Goal: Task Accomplishment & Management: Manage account settings

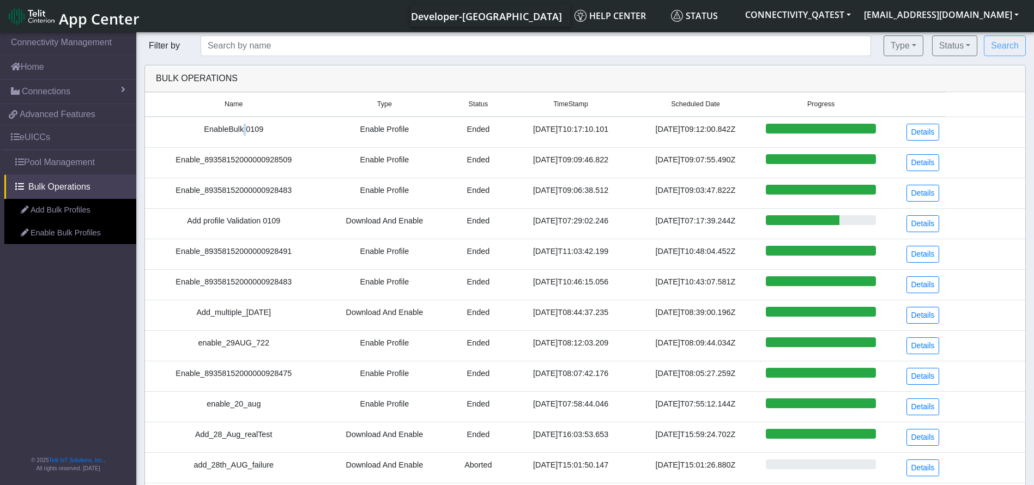
click at [238, 133] on td "EnableBulk 0109" at bounding box center [234, 132] width 178 height 31
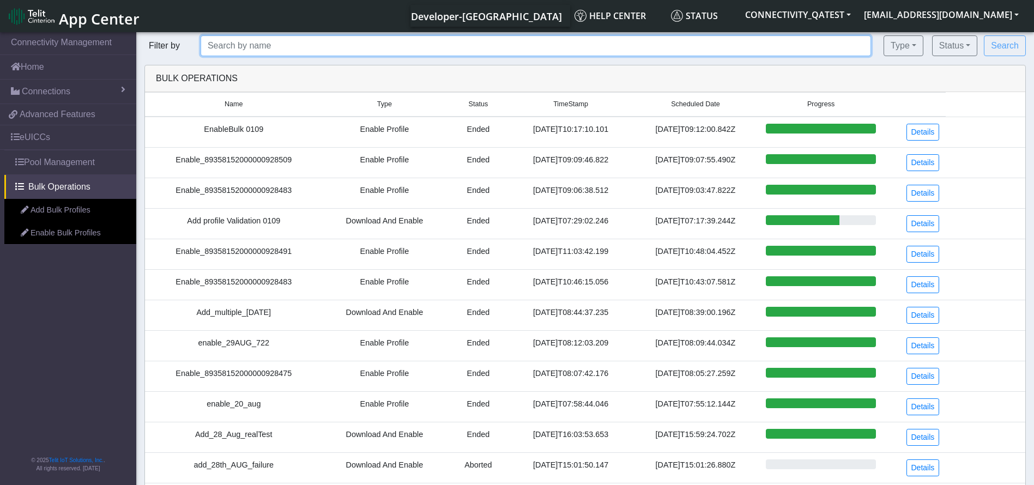
click at [315, 43] on input "text" at bounding box center [536, 45] width 670 height 21
paste input "EnableBulk 0109"
type input "EnableBulk 0109"
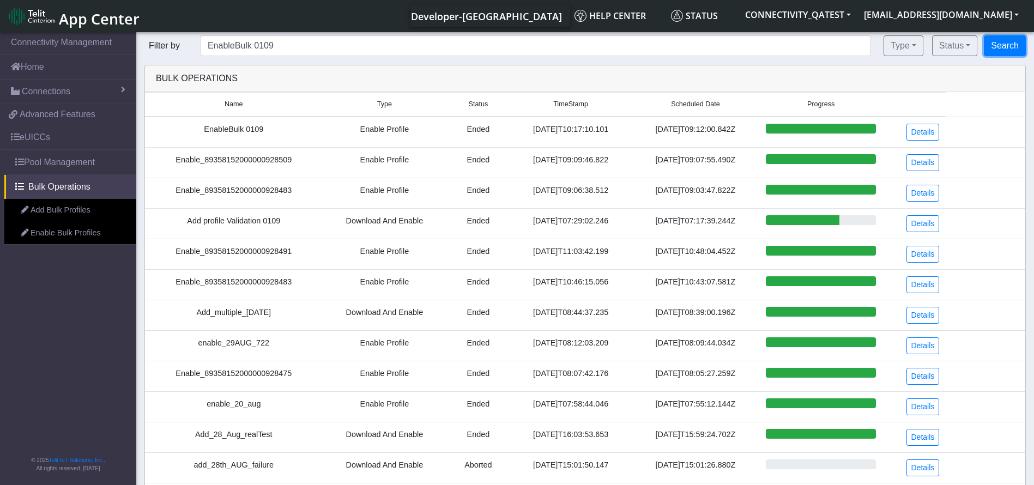
click at [1003, 45] on button "Search" at bounding box center [1005, 45] width 42 height 21
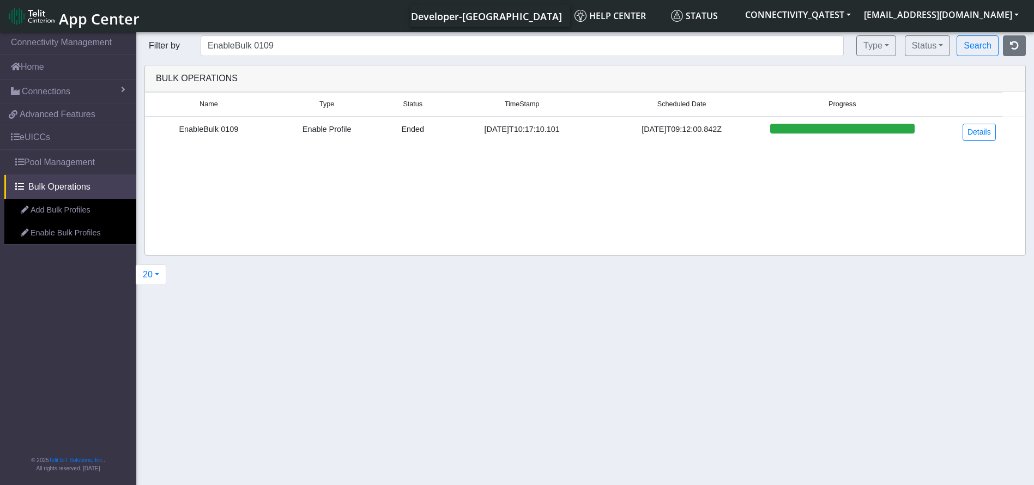
click at [167, 276] on div "20 20 50 100 200 500 1000" at bounding box center [151, 274] width 46 height 21
click at [157, 276] on button "20" at bounding box center [151, 274] width 31 height 21
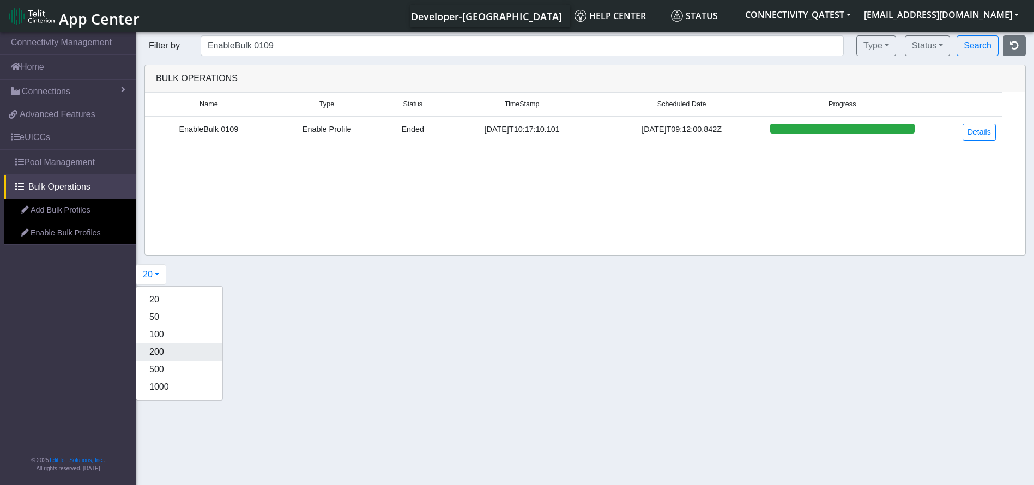
click at [177, 351] on button "200" at bounding box center [179, 351] width 86 height 17
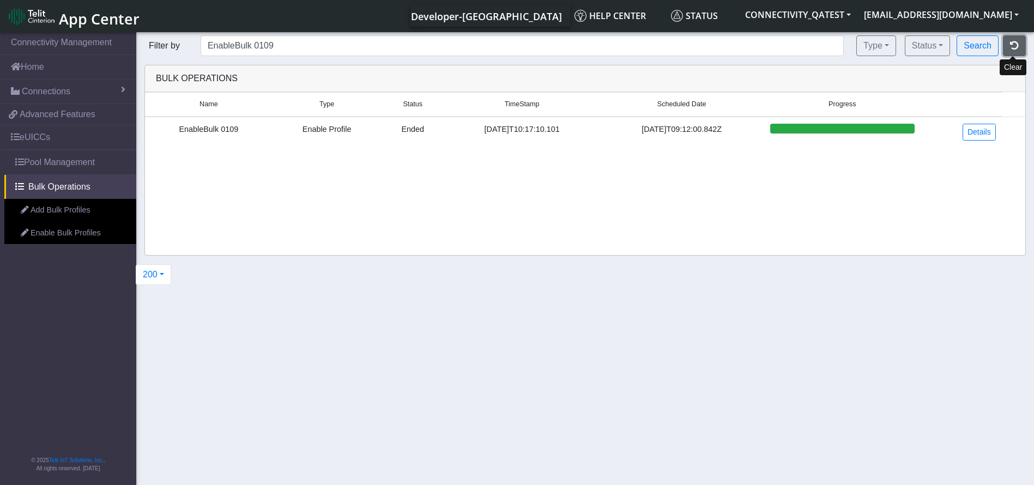
click at [1015, 50] on icon "button" at bounding box center [1014, 45] width 9 height 9
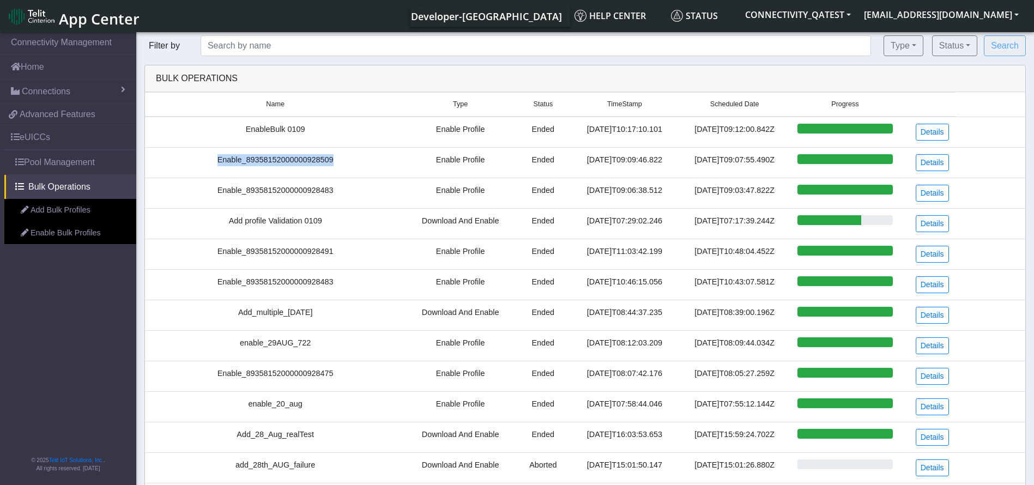
drag, startPoint x: 332, startPoint y: 163, endPoint x: 209, endPoint y: 165, distance: 123.2
click at [209, 165] on td "Enable_89358152000000928509" at bounding box center [275, 162] width 260 height 31
copy td "Enable_89358152000000928509"
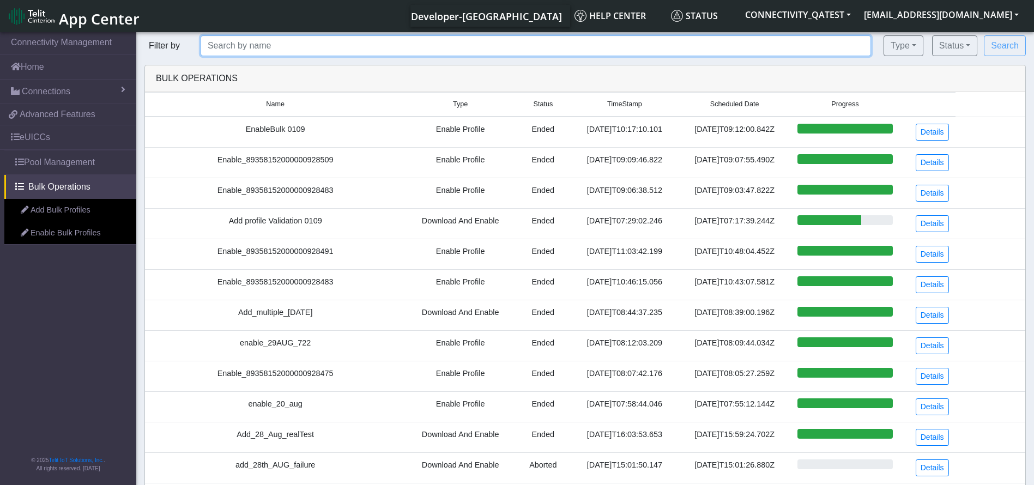
click at [268, 49] on input "text" at bounding box center [536, 45] width 670 height 21
paste input "Enable_89358152000000928509"
type input "Enable_89358152000000928509"
click at [984, 35] on button "Search" at bounding box center [1005, 45] width 42 height 21
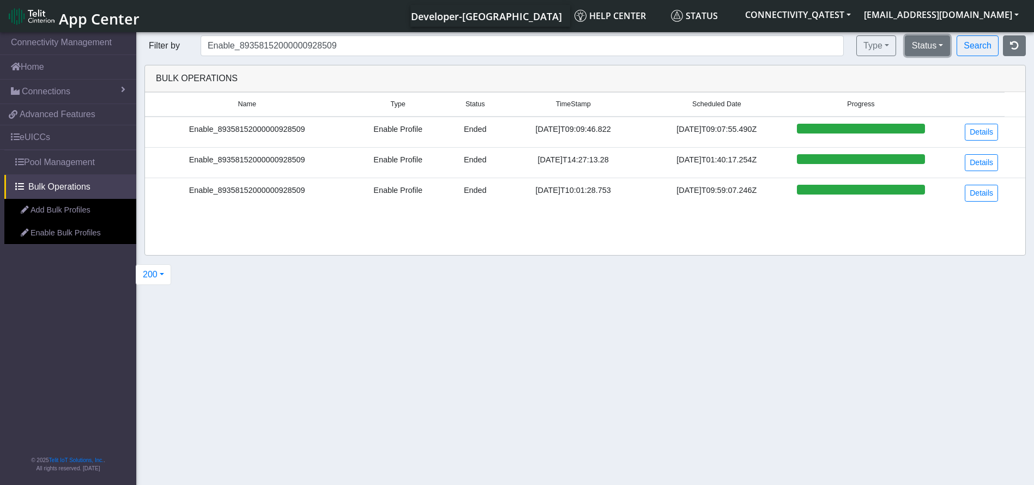
click at [920, 46] on button "Status" at bounding box center [927, 45] width 45 height 21
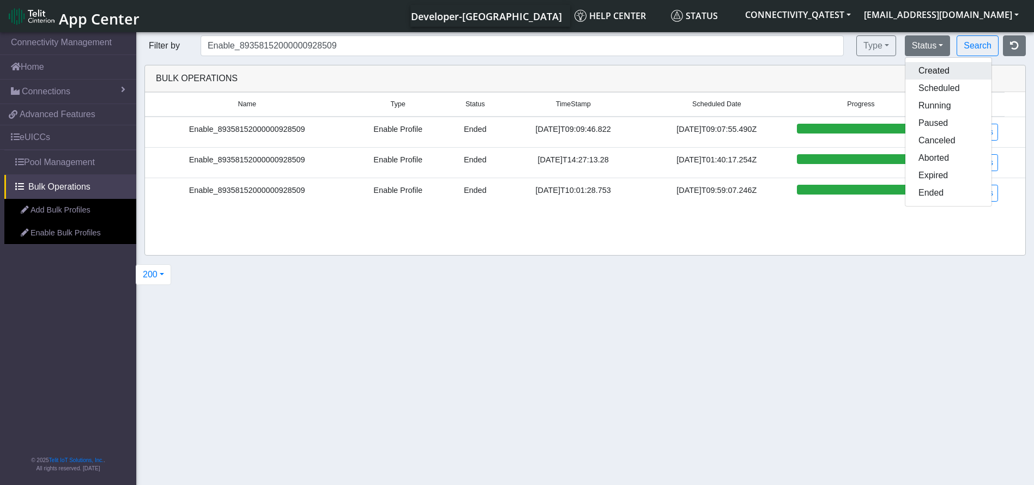
click at [925, 64] on button "Created" at bounding box center [948, 70] width 86 height 17
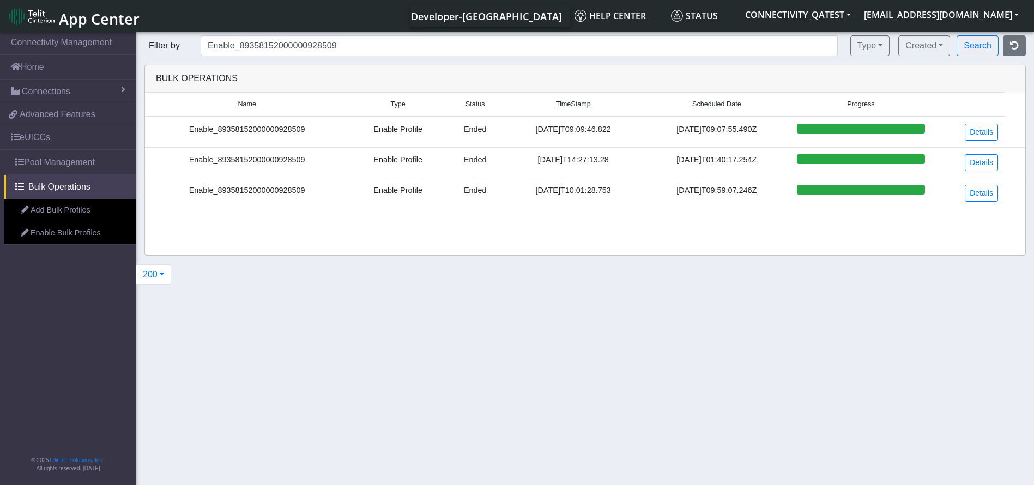
click at [998, 45] on div "Search" at bounding box center [994, 45] width 80 height 21
click at [986, 44] on button "Search" at bounding box center [977, 45] width 42 height 21
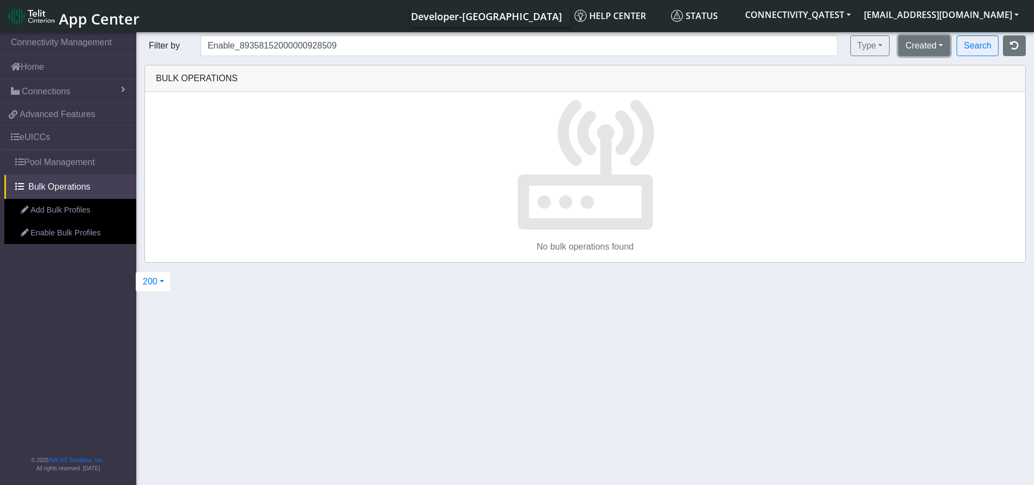
click at [900, 48] on button "Created" at bounding box center [924, 45] width 52 height 21
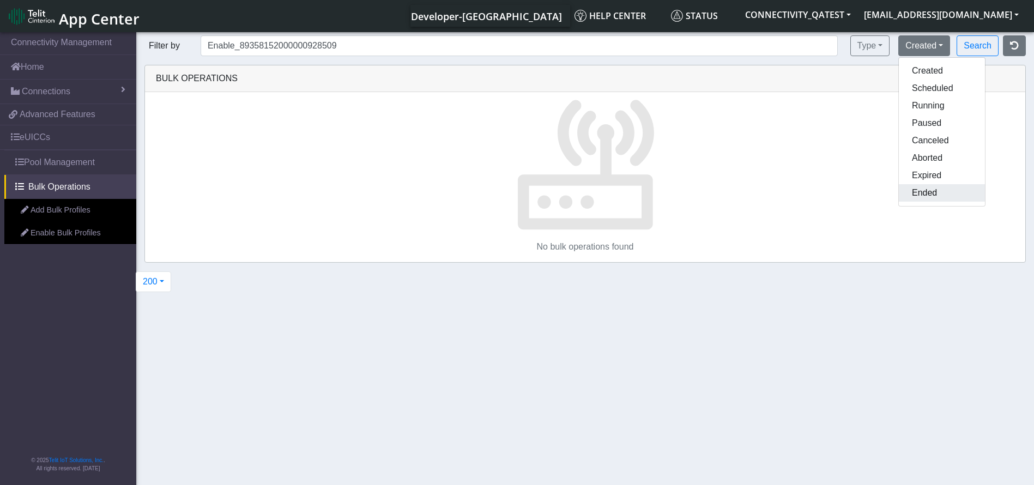
click at [929, 192] on button "Ended" at bounding box center [942, 192] width 86 height 17
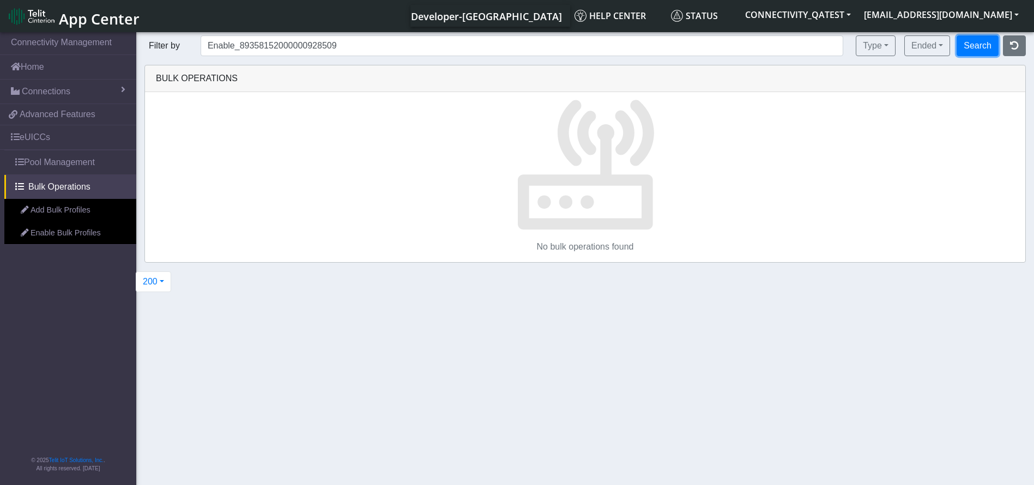
click at [981, 45] on button "Search" at bounding box center [977, 45] width 42 height 21
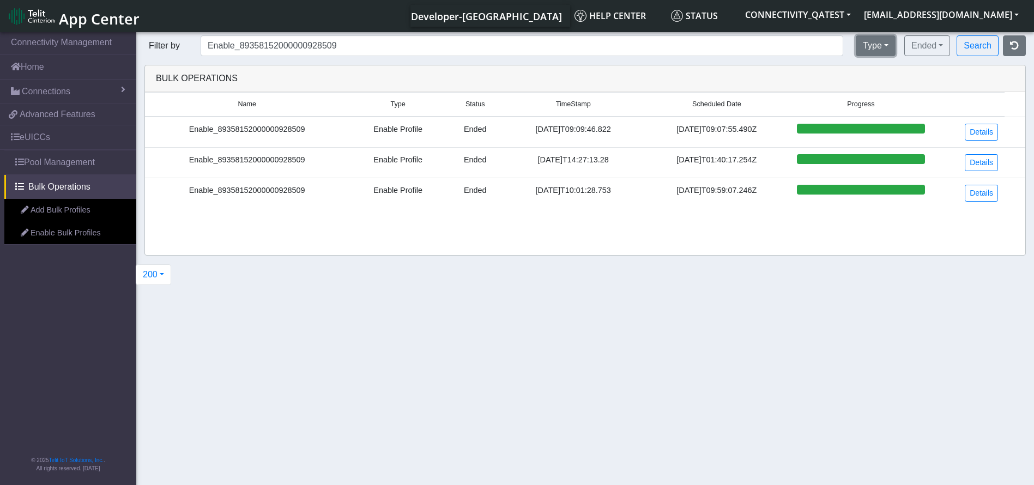
click at [893, 50] on button "Type" at bounding box center [875, 45] width 40 height 21
click at [892, 88] on button "Enable Profile" at bounding box center [912, 88] width 112 height 17
click at [931, 42] on button "Ended" at bounding box center [927, 45] width 46 height 21
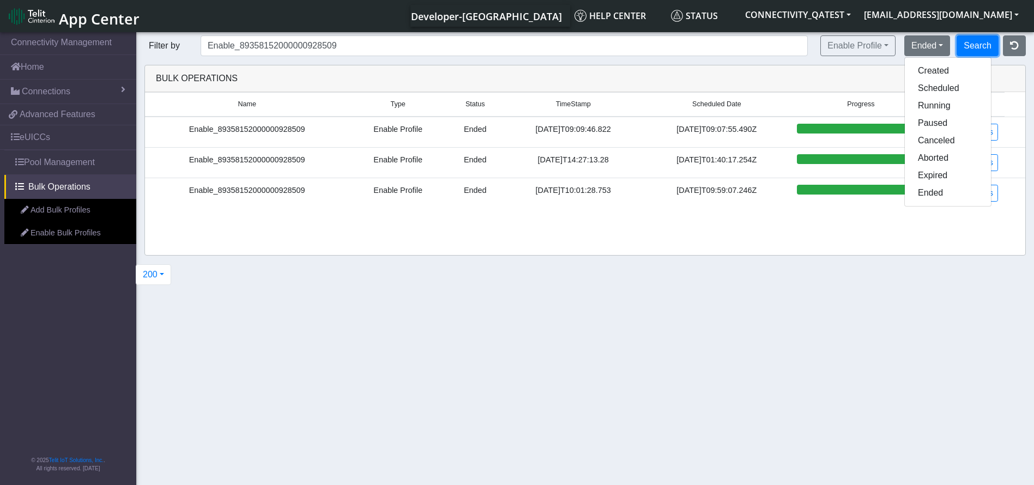
click at [987, 39] on button "Search" at bounding box center [977, 45] width 42 height 21
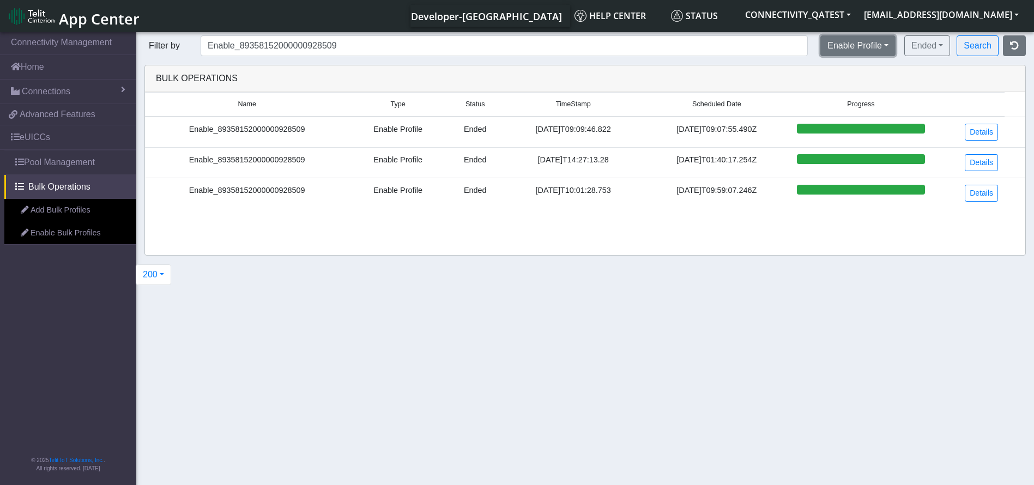
click at [878, 51] on button "Enable Profile" at bounding box center [857, 45] width 75 height 21
click at [867, 101] on button "Download and Enable" at bounding box center [877, 105] width 112 height 17
click at [927, 48] on button "Ended" at bounding box center [927, 45] width 46 height 21
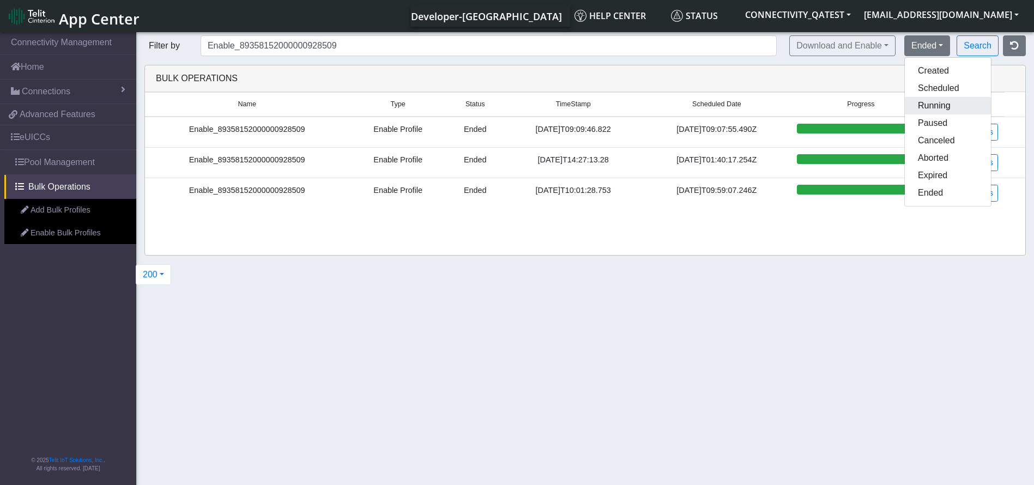
click at [926, 106] on button "Running" at bounding box center [948, 105] width 86 height 17
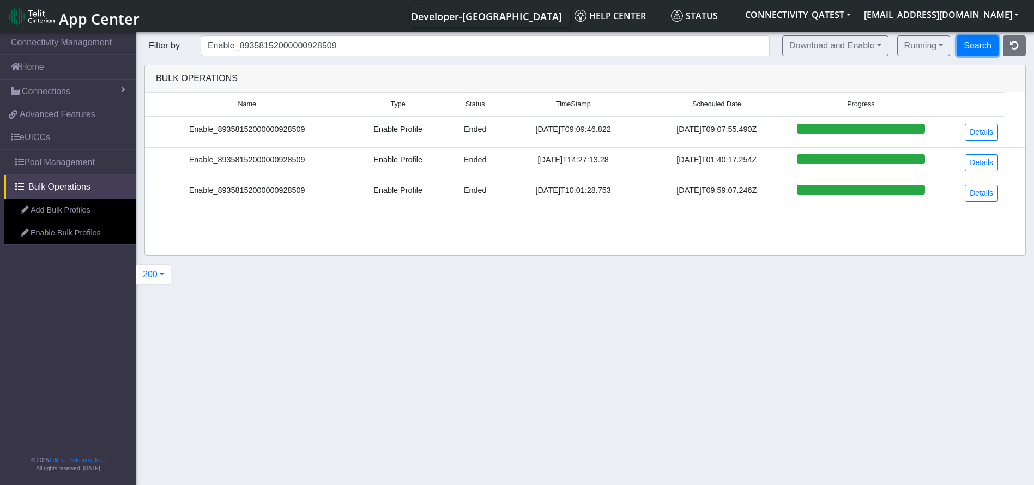
click at [966, 51] on button "Search" at bounding box center [977, 45] width 42 height 21
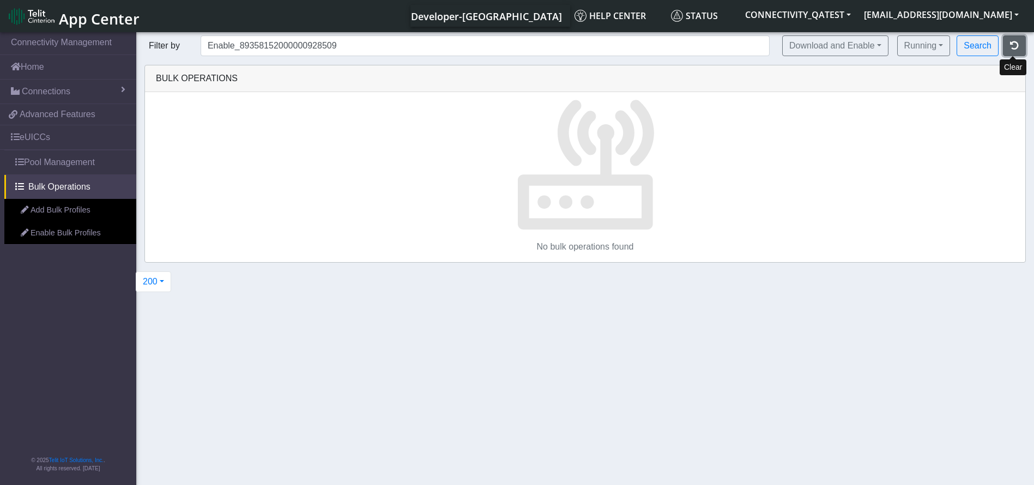
click at [1019, 42] on button "button" at bounding box center [1014, 45] width 23 height 21
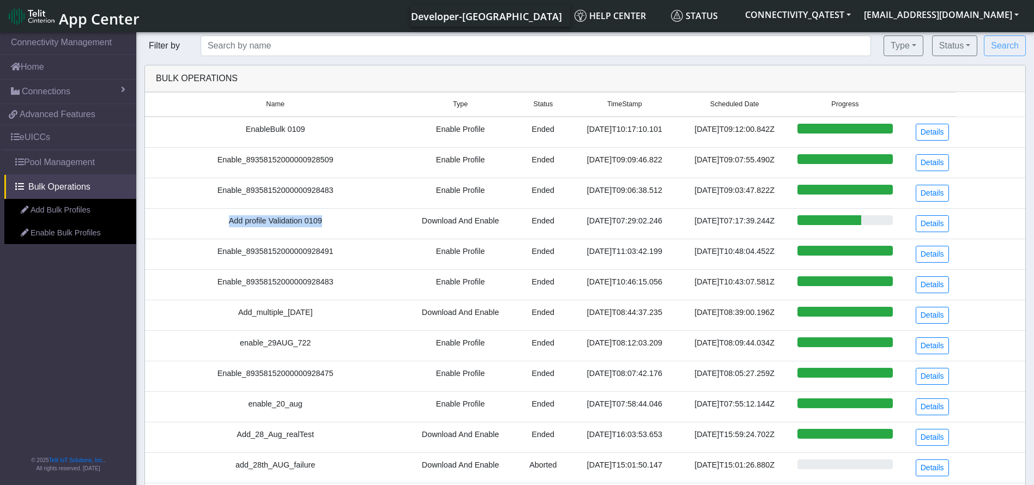
drag, startPoint x: 321, startPoint y: 220, endPoint x: 206, endPoint y: 220, distance: 115.0
click at [206, 220] on td "Add profile Validation 0109" at bounding box center [275, 223] width 260 height 31
copy td "Add profile Validation 0109"
click at [949, 44] on button "Status" at bounding box center [954, 45] width 45 height 21
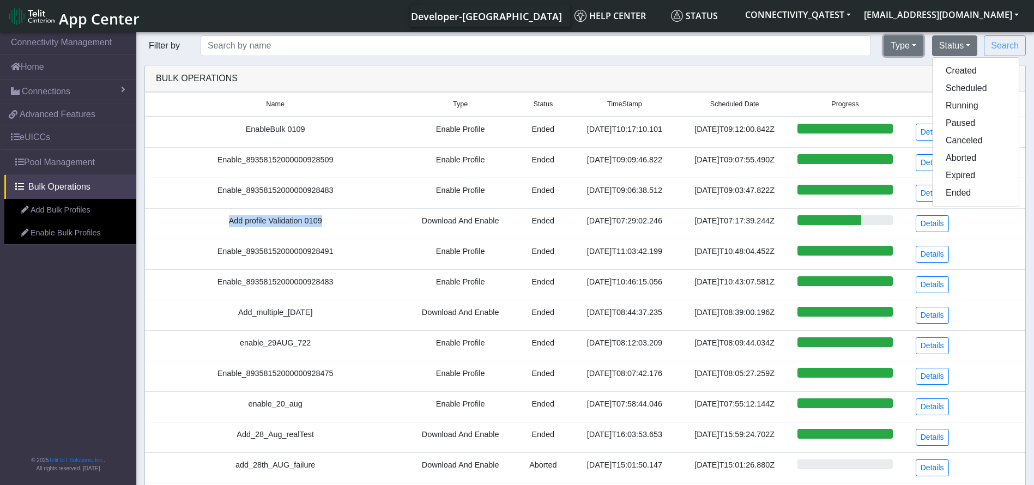
click at [909, 43] on button "Type" at bounding box center [903, 45] width 40 height 21
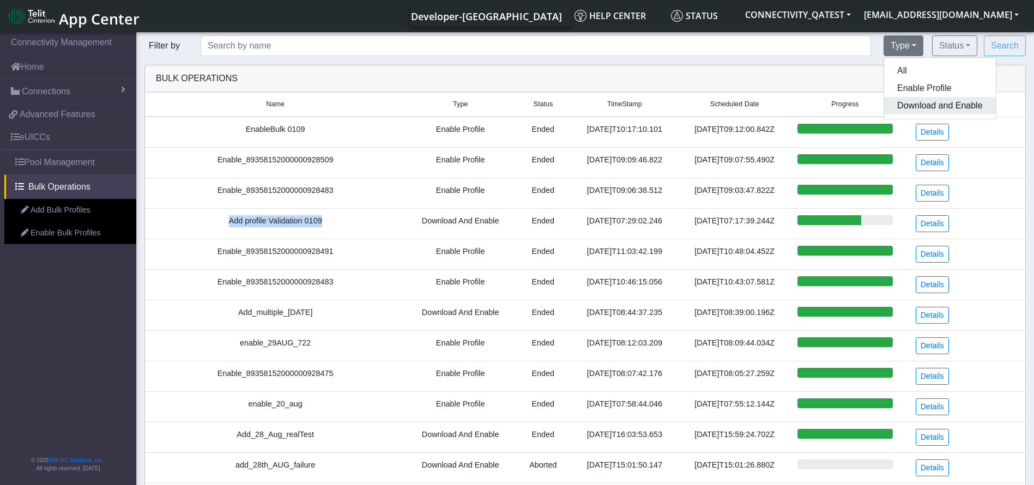
click at [928, 109] on button "Download and Enable" at bounding box center [940, 105] width 112 height 17
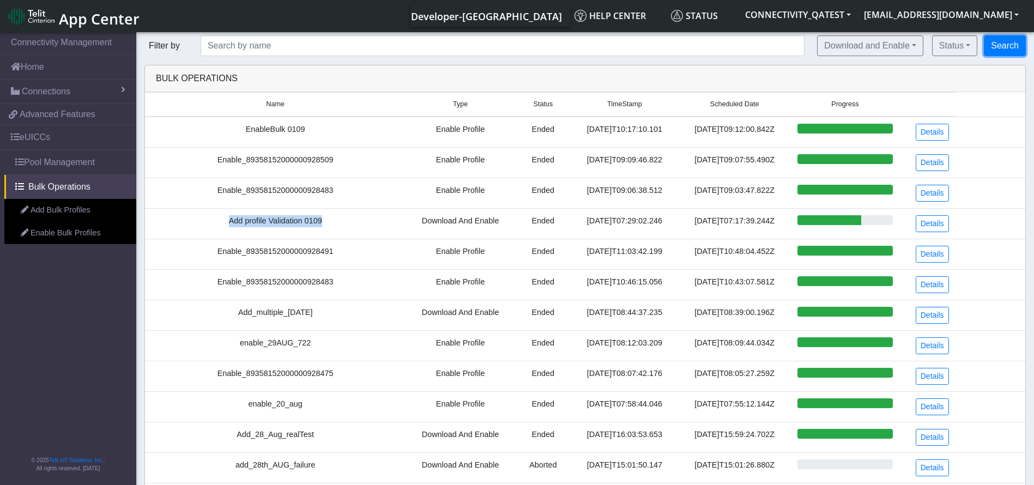
click at [999, 47] on button "Search" at bounding box center [1005, 45] width 42 height 21
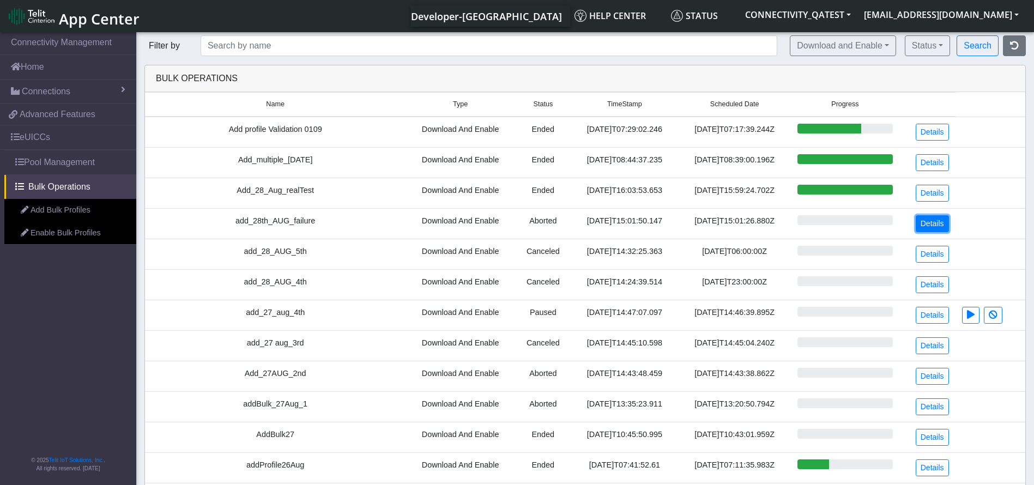
click at [920, 222] on link "Details" at bounding box center [931, 223] width 33 height 17
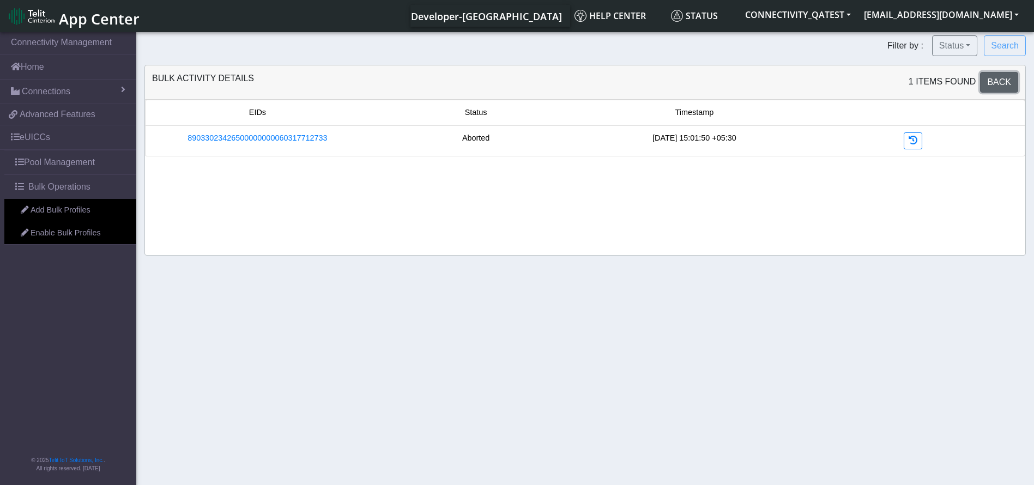
click at [1002, 84] on span "Back" at bounding box center [999, 81] width 24 height 9
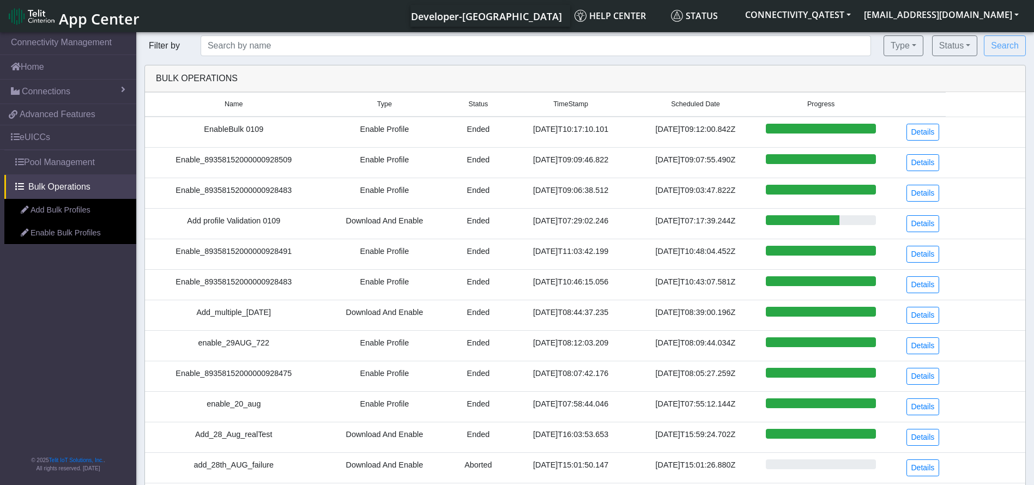
click at [223, 119] on td "EnableBulk 0109" at bounding box center [234, 132] width 178 height 31
click at [222, 132] on td "EnableBulk 0109" at bounding box center [234, 132] width 178 height 31
copy td "EnableBulk 0109"
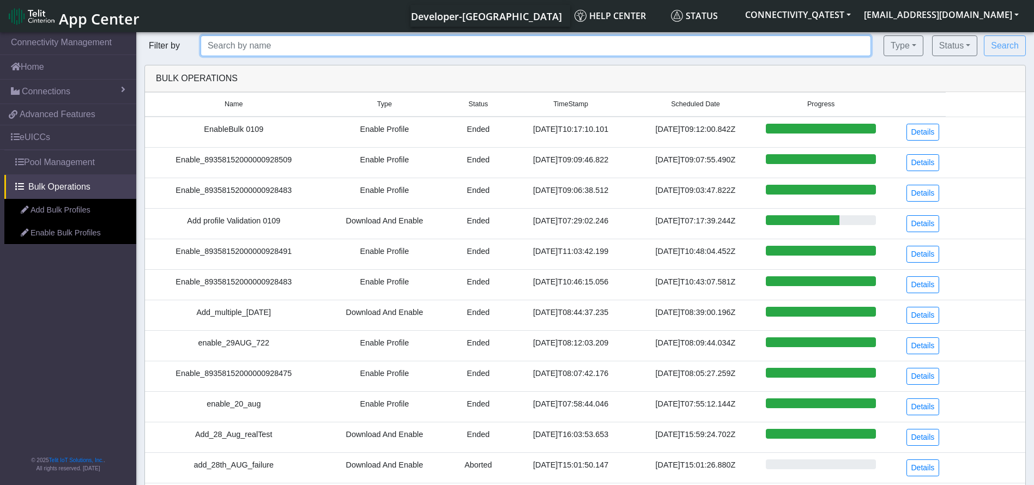
click at [293, 43] on input "text" at bounding box center [536, 45] width 670 height 21
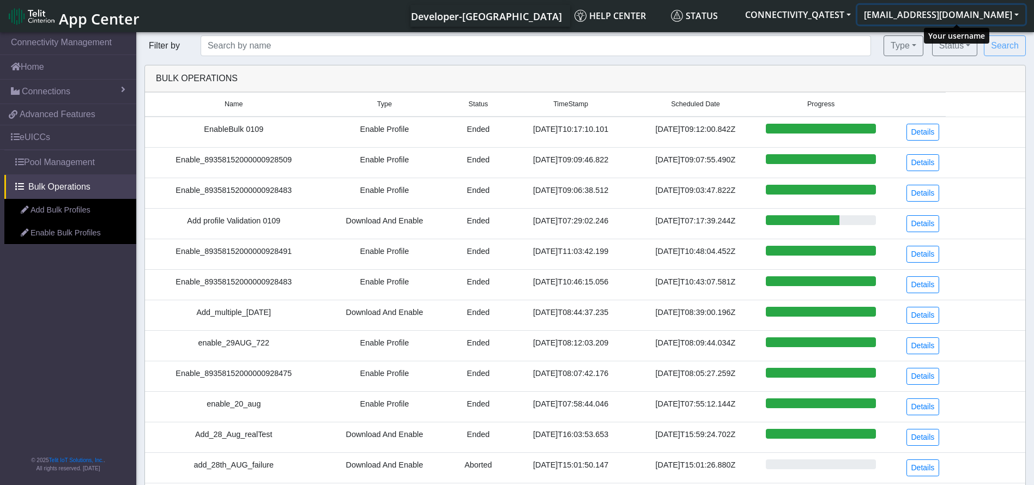
click at [926, 15] on button "[EMAIL_ADDRESS][DOMAIN_NAME]" at bounding box center [941, 15] width 168 height 20
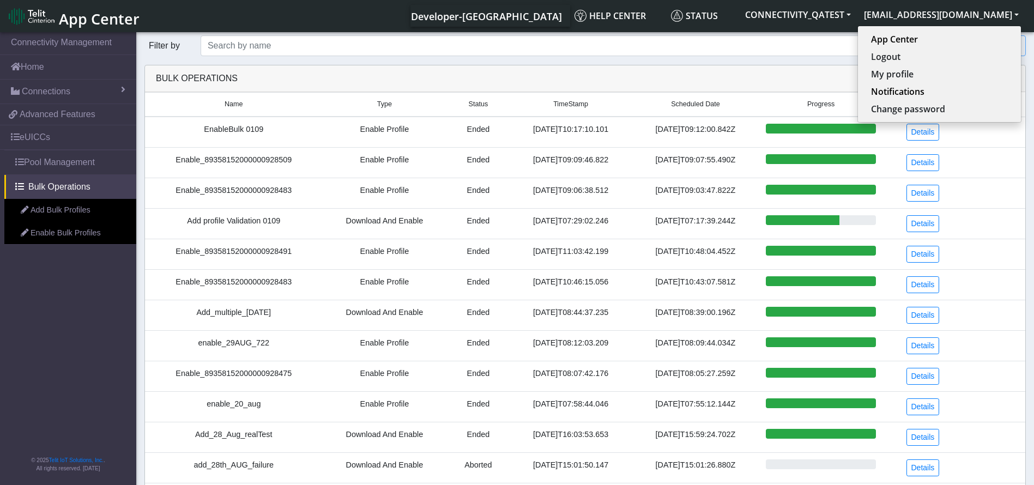
click at [605, 74] on div "Bulk Operations" at bounding box center [585, 78] width 875 height 13
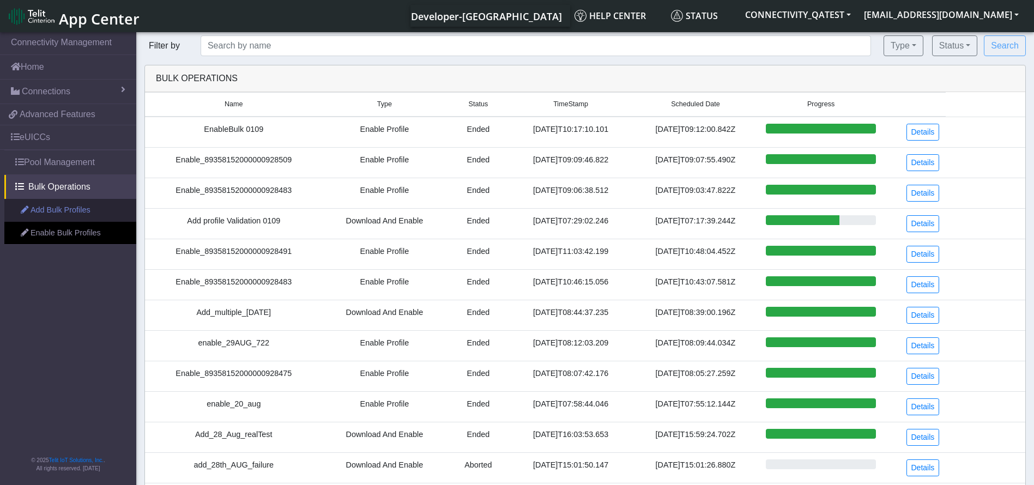
click at [75, 207] on link "Add Bulk Profiles" at bounding box center [70, 210] width 132 height 23
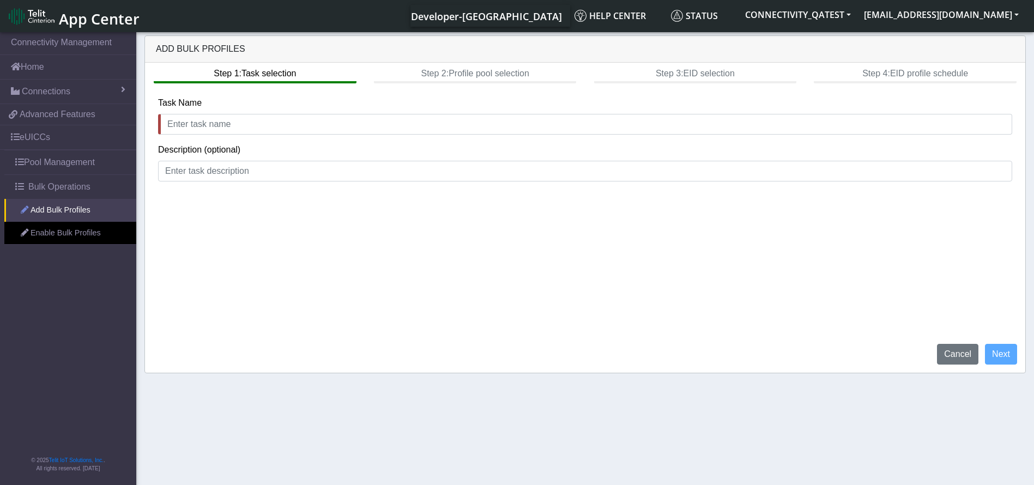
click at [69, 214] on section "Connectivity Management Home Connections List Map 83fb302f720f247d6dbf5780f2be1…" at bounding box center [517, 259] width 1034 height 459
click at [57, 184] on span "Bulk Operations" at bounding box center [59, 186] width 62 height 13
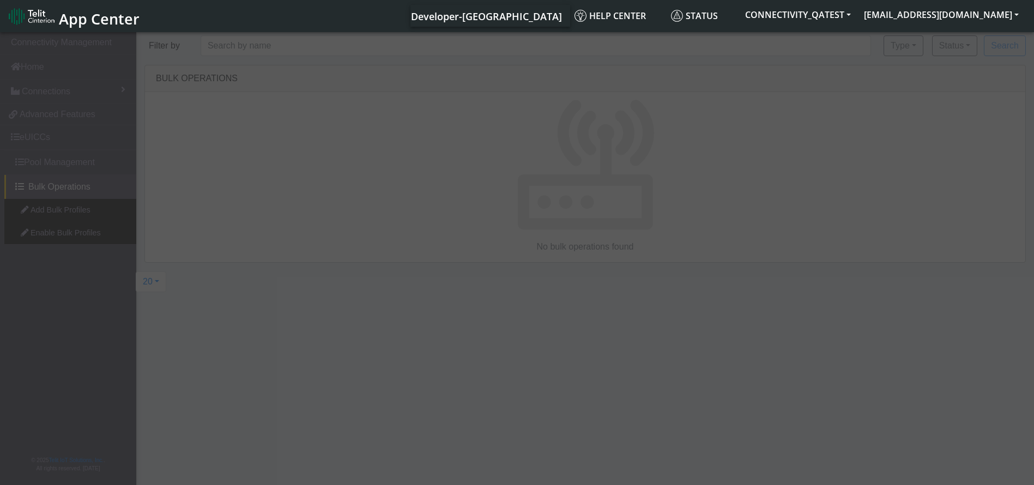
click at [60, 135] on div at bounding box center [517, 259] width 1034 height 459
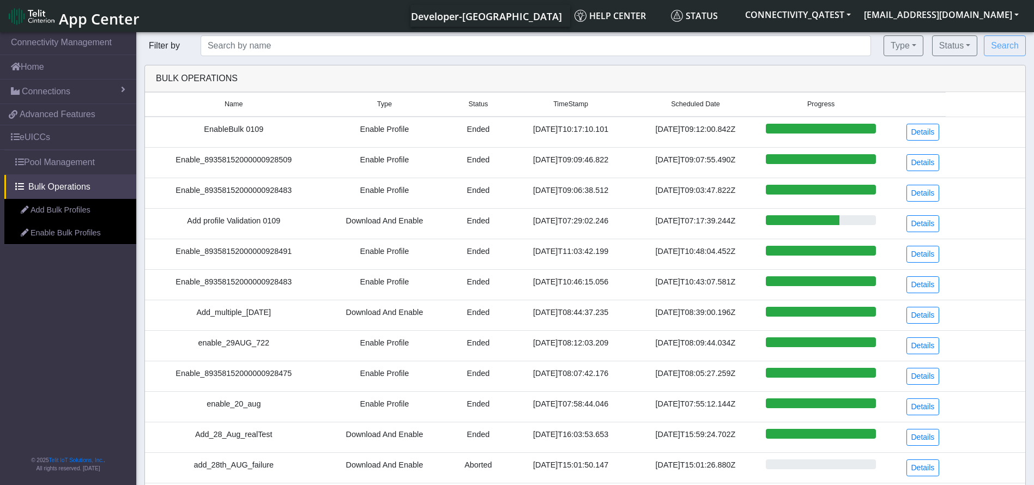
click at [59, 136] on link "eUICCs" at bounding box center [68, 137] width 136 height 24
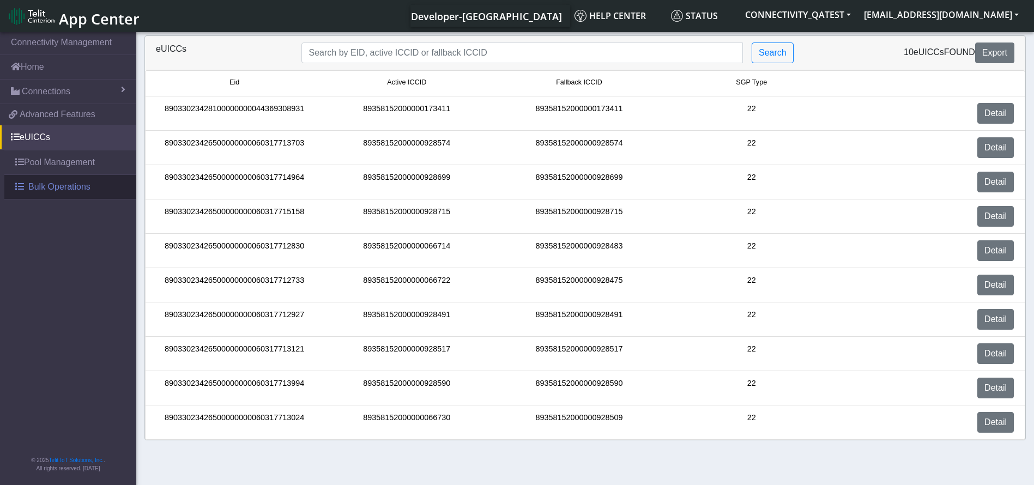
click at [69, 190] on span "Bulk Operations" at bounding box center [59, 186] width 62 height 13
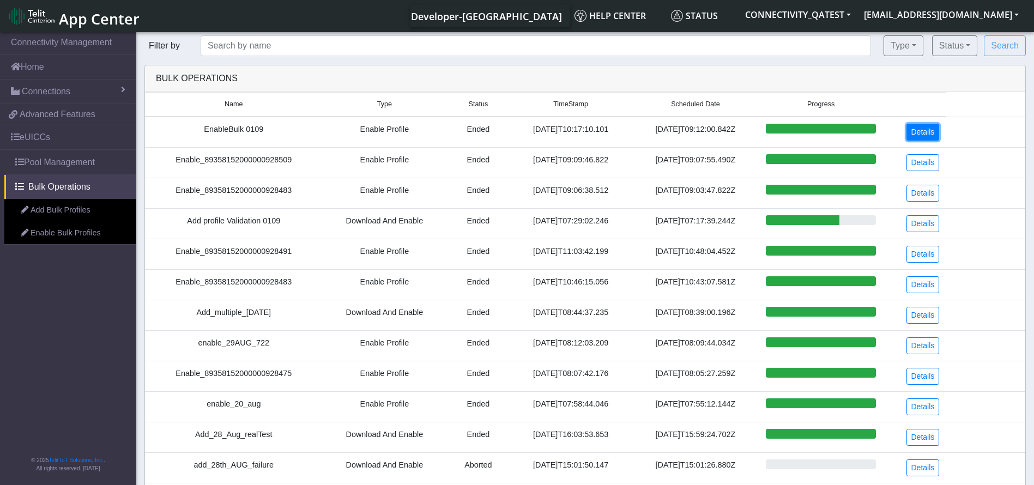
click at [931, 137] on link "Details" at bounding box center [922, 132] width 33 height 17
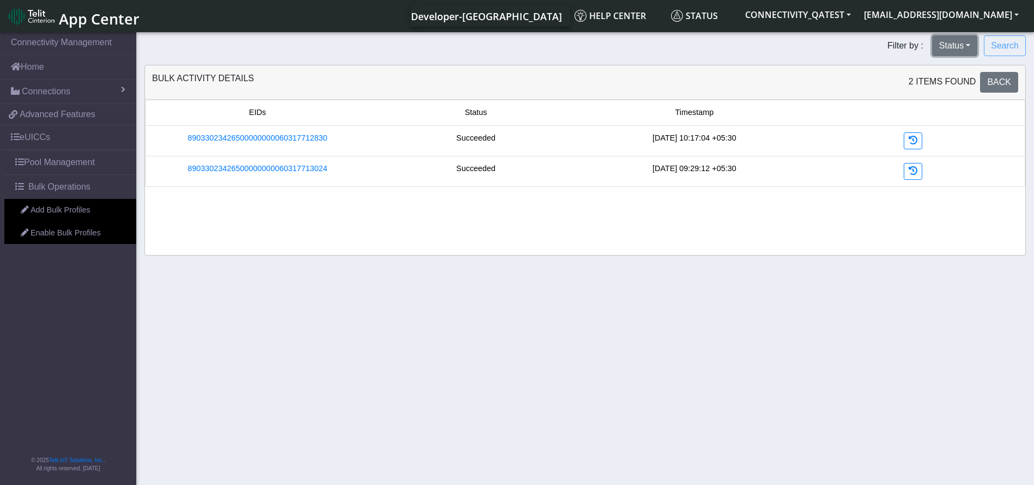
click at [951, 41] on button "Status" at bounding box center [954, 45] width 45 height 21
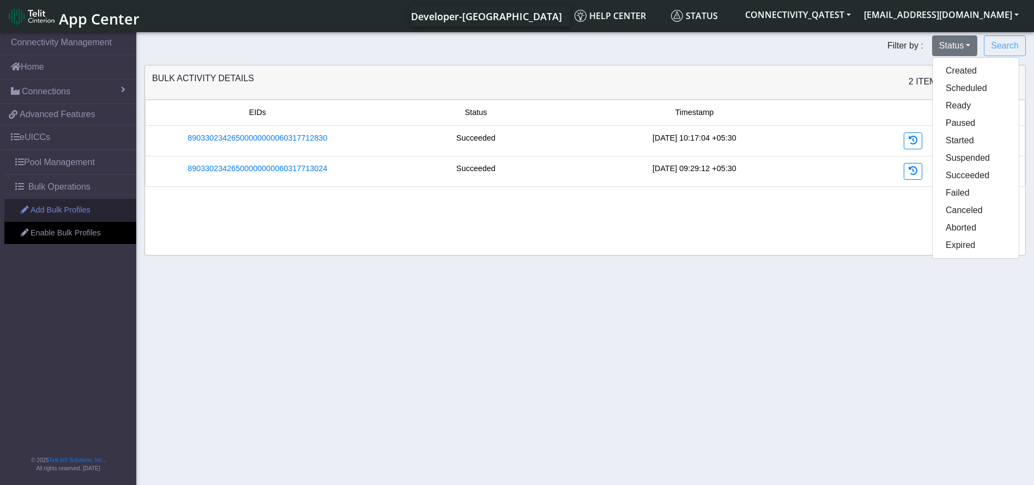
click at [78, 213] on link "Add Bulk Profiles" at bounding box center [70, 210] width 132 height 23
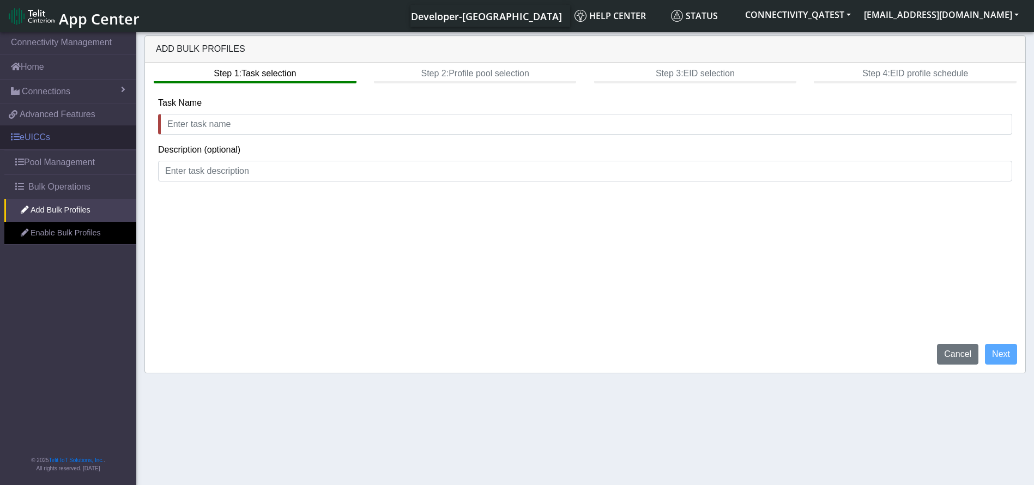
click at [98, 143] on link "eUICCs" at bounding box center [68, 137] width 136 height 24
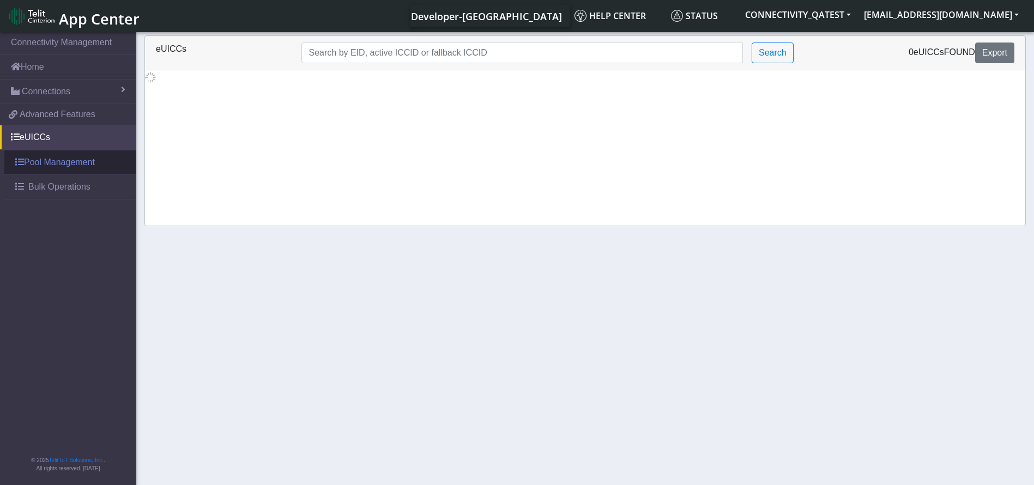
click at [61, 157] on link "Pool Management" at bounding box center [70, 162] width 132 height 24
